Goal: Task Accomplishment & Management: Use online tool/utility

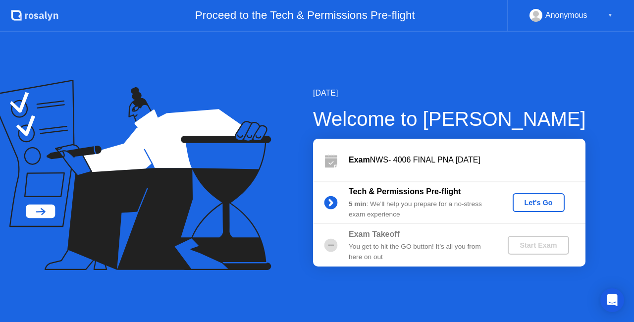
click at [533, 202] on div "Let's Go" at bounding box center [539, 203] width 44 height 8
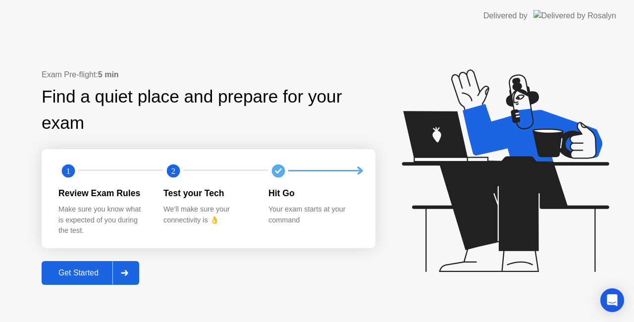
click at [116, 268] on div at bounding box center [124, 273] width 24 height 23
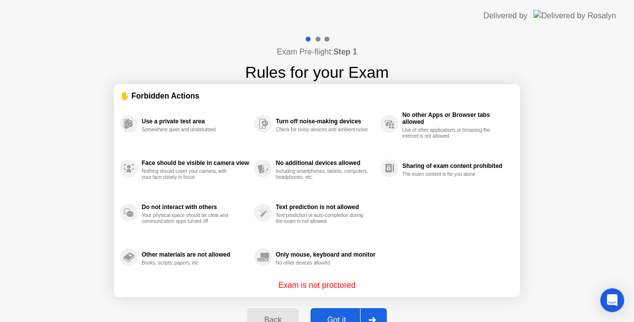
click at [341, 316] on div "Got it" at bounding box center [337, 320] width 47 height 9
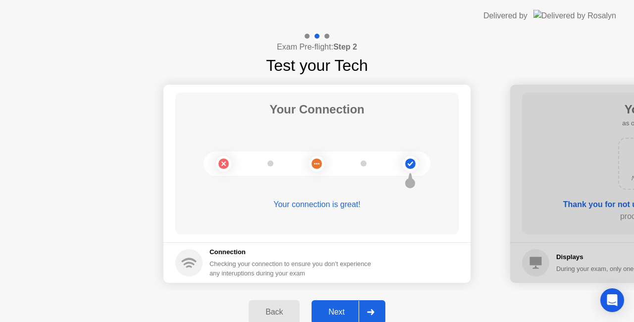
click at [338, 315] on div "Next" at bounding box center [337, 312] width 44 height 9
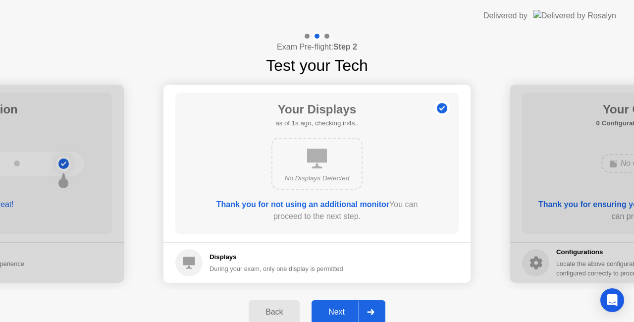
click at [344, 309] on div "Next" at bounding box center [337, 312] width 44 height 9
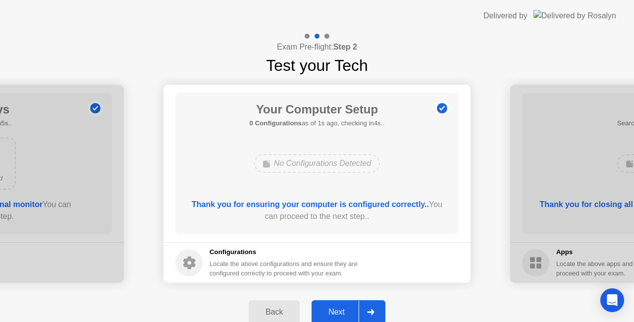
click at [344, 309] on div "Next" at bounding box center [337, 312] width 44 height 9
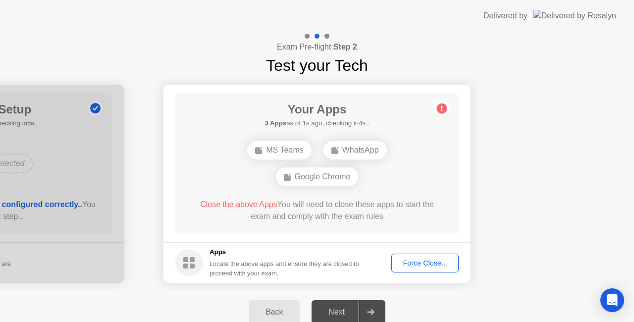
click at [421, 260] on div "Force Close..." at bounding box center [425, 263] width 60 height 8
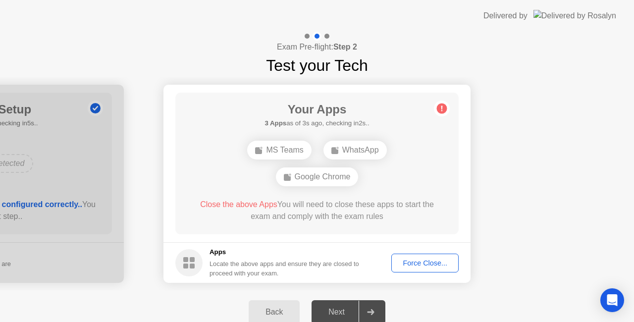
click at [416, 261] on div "Force Close..." at bounding box center [425, 263] width 60 height 8
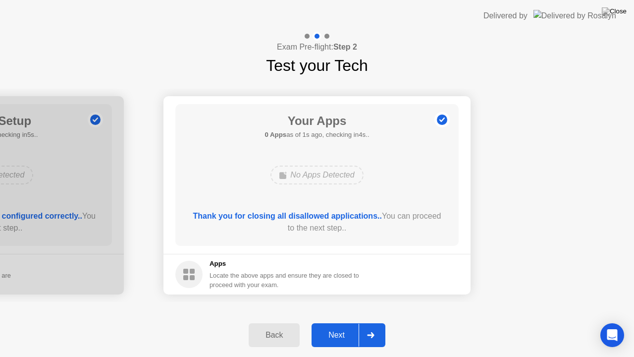
click at [339, 321] on div "Next" at bounding box center [337, 334] width 44 height 9
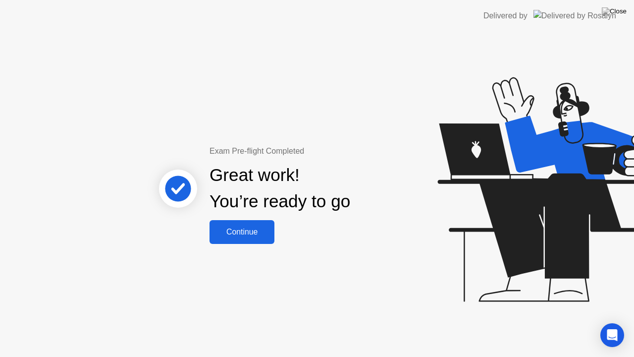
click at [225, 242] on button "Continue" at bounding box center [242, 232] width 65 height 24
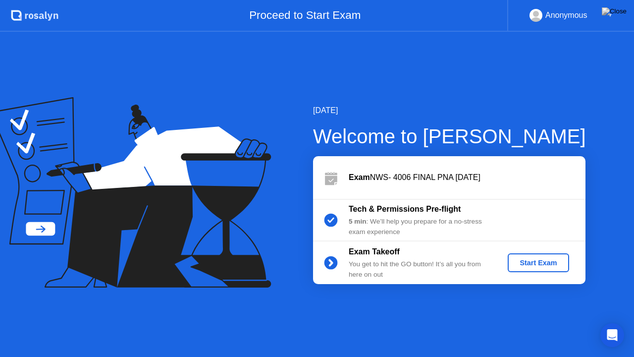
click at [537, 256] on button "Start Exam" at bounding box center [538, 262] width 61 height 19
